Goal: Complete application form

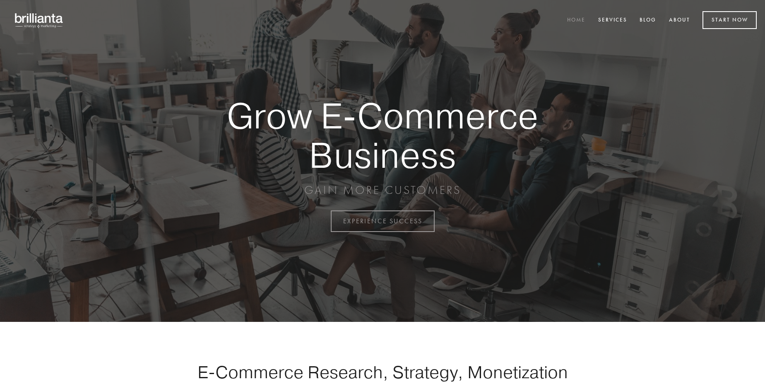
scroll to position [2169, 0]
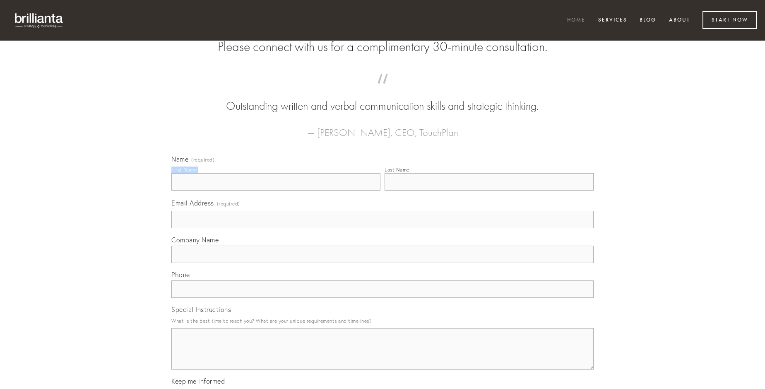
type input "[PERSON_NAME]"
click at [489, 190] on input "Last Name" at bounding box center [488, 181] width 209 height 17
type input "[PERSON_NAME]"
click at [382, 228] on input "Email Address (required)" at bounding box center [382, 219] width 422 height 17
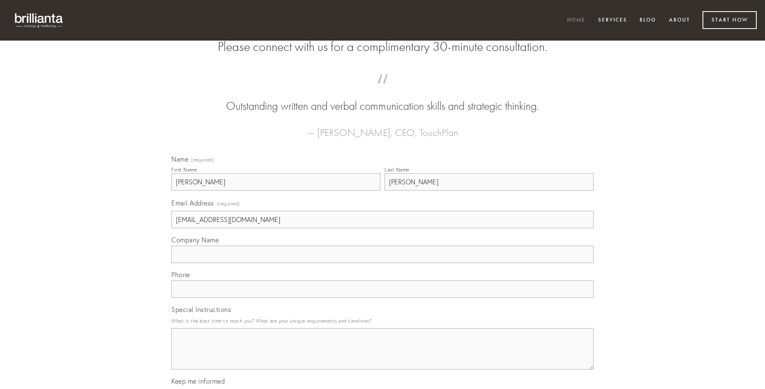
type input "[EMAIL_ADDRESS][DOMAIN_NAME]"
click at [382, 263] on input "Company Name" at bounding box center [382, 253] width 422 height 17
type input "aliquam"
click at [382, 297] on input "text" at bounding box center [382, 288] width 422 height 17
click at [382, 356] on textarea "Special Instructions" at bounding box center [382, 348] width 422 height 41
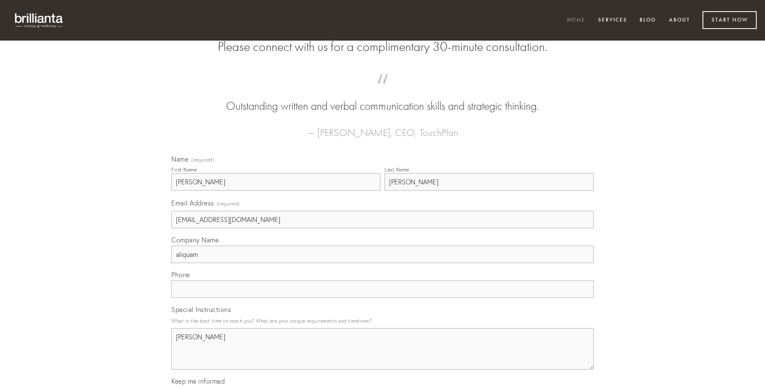
type textarea "[PERSON_NAME]"
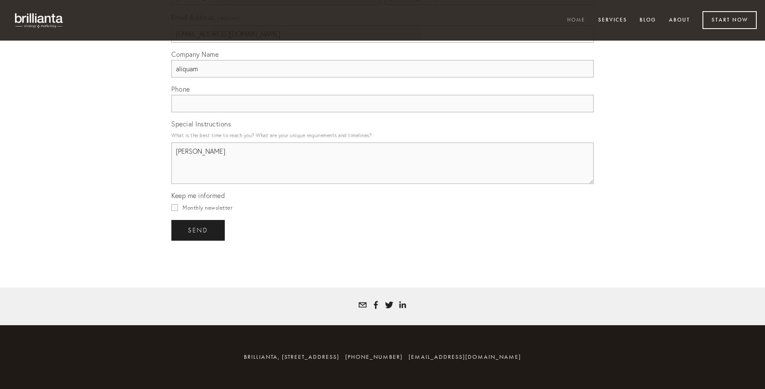
click at [199, 230] on span "send" at bounding box center [198, 229] width 20 height 7
